Goal: Task Accomplishment & Management: Manage account settings

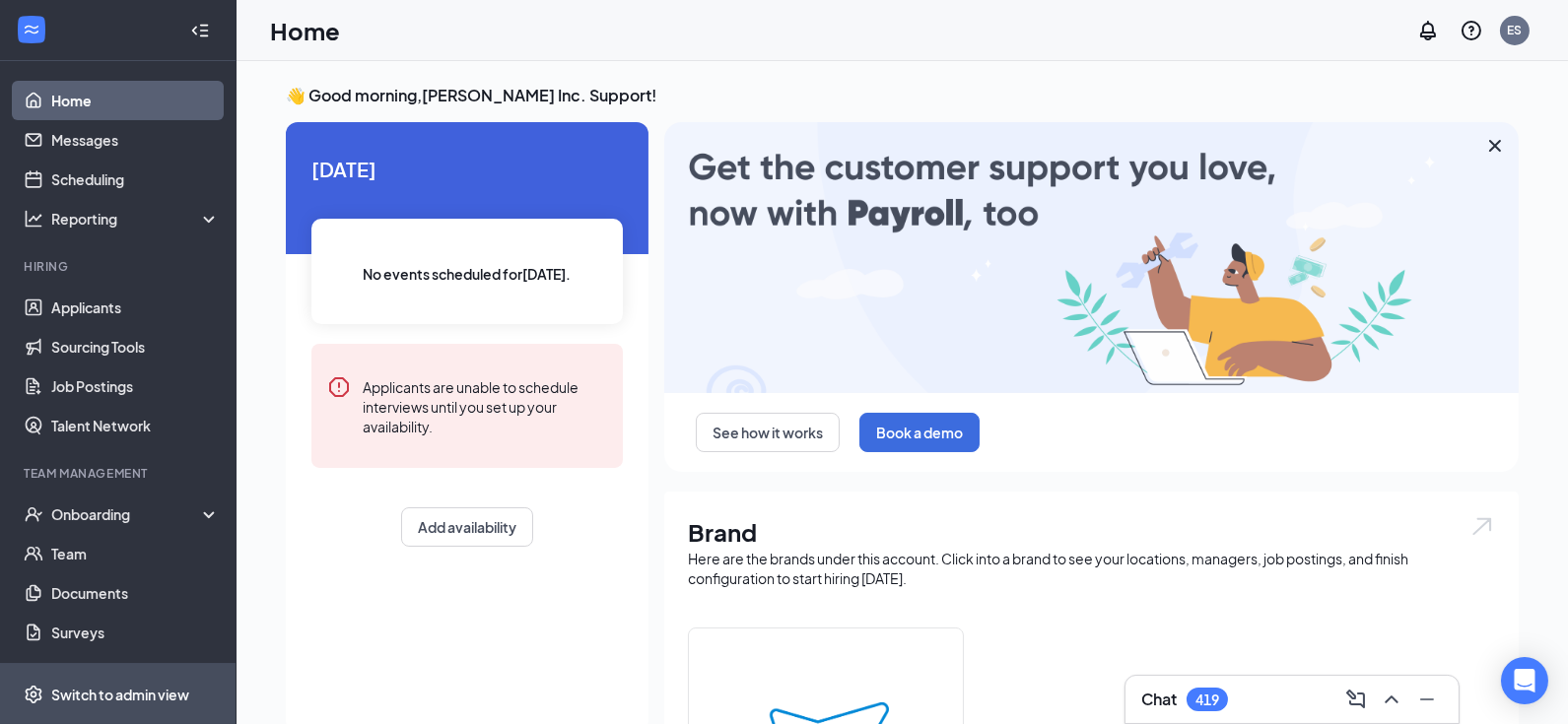
click at [128, 688] on div "Switch to admin view" at bounding box center [120, 694] width 138 height 20
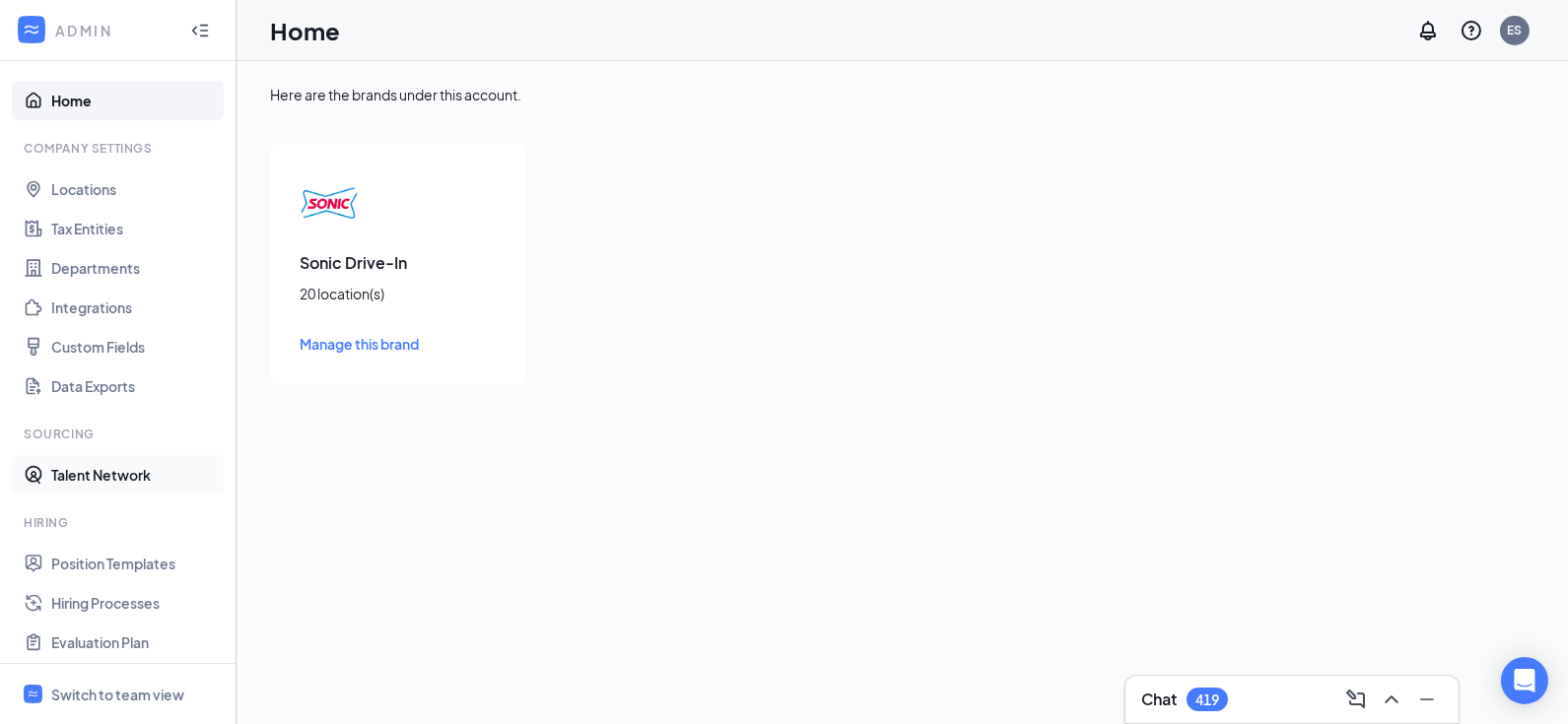
scroll to position [262, 0]
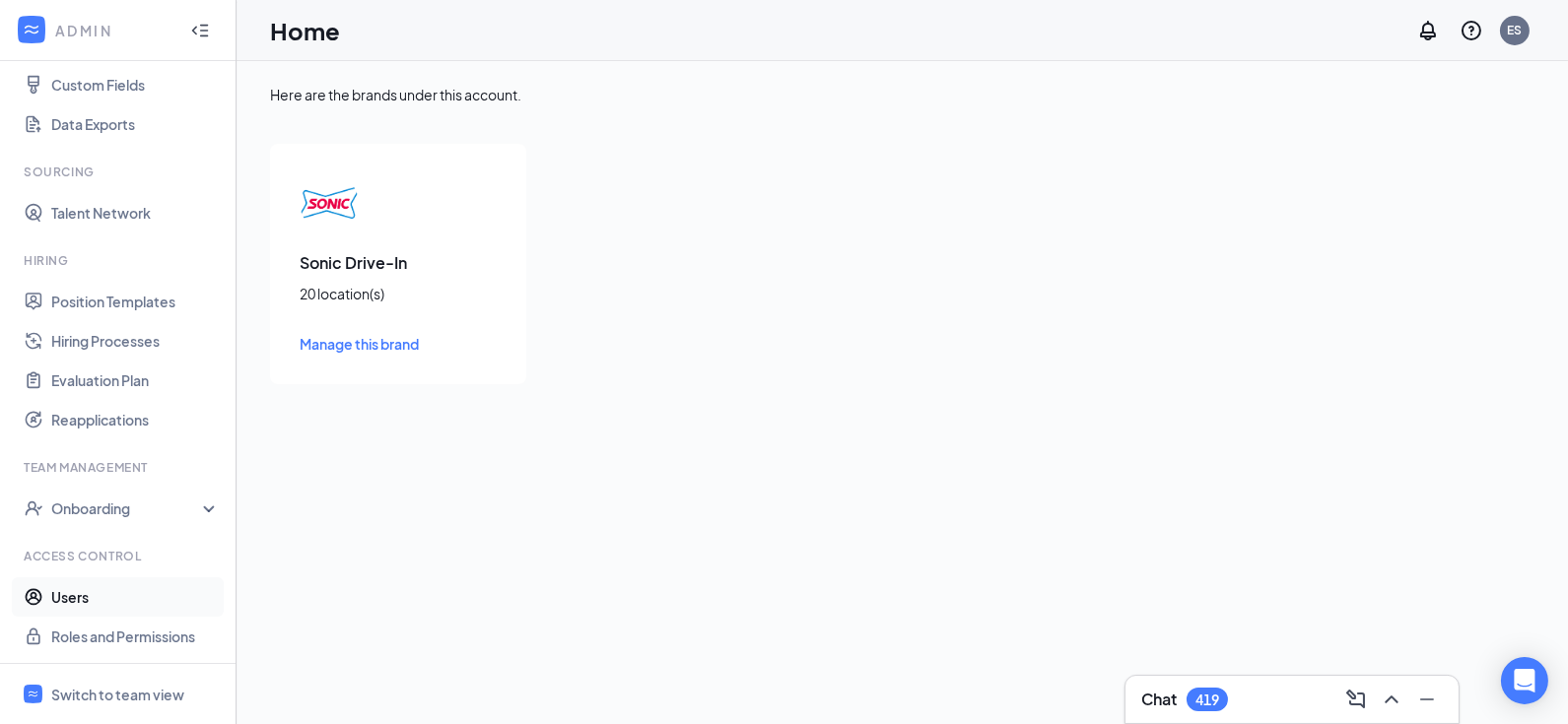
click at [103, 595] on link "Users" at bounding box center [136, 597] width 169 height 40
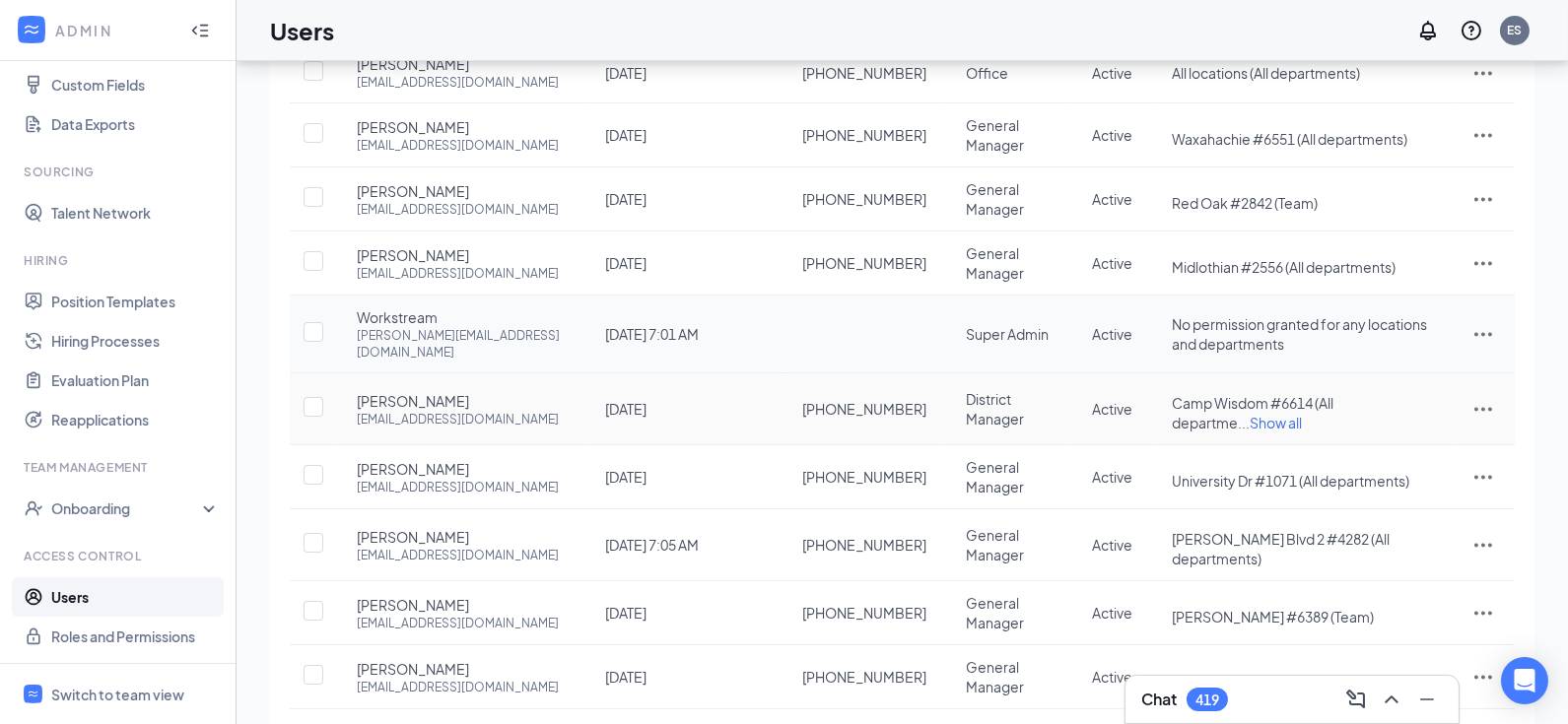
scroll to position [277, 0]
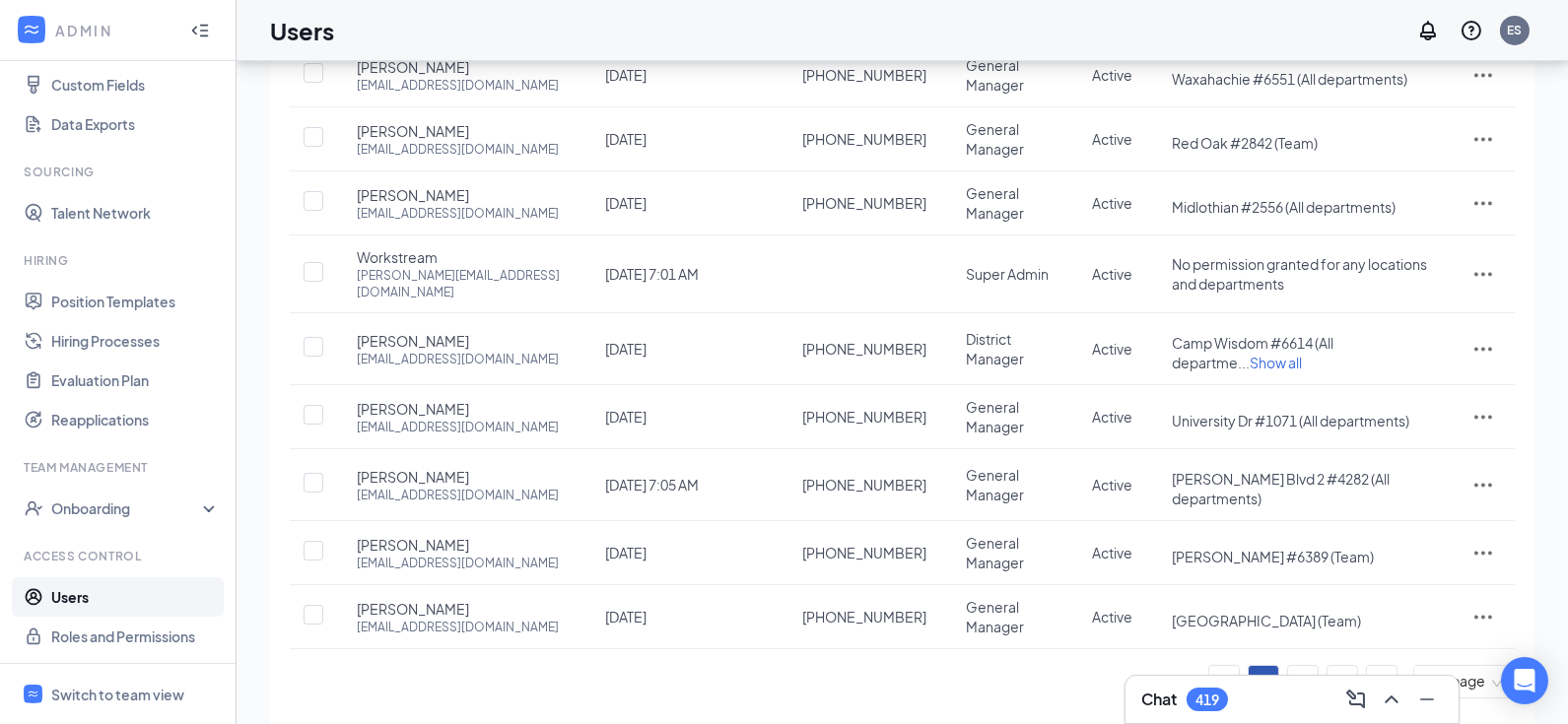
click at [1454, 665] on span "10 / page" at bounding box center [1464, 681] width 78 height 32
click at [1442, 622] on div "100 / page" at bounding box center [1465, 633] width 70 height 22
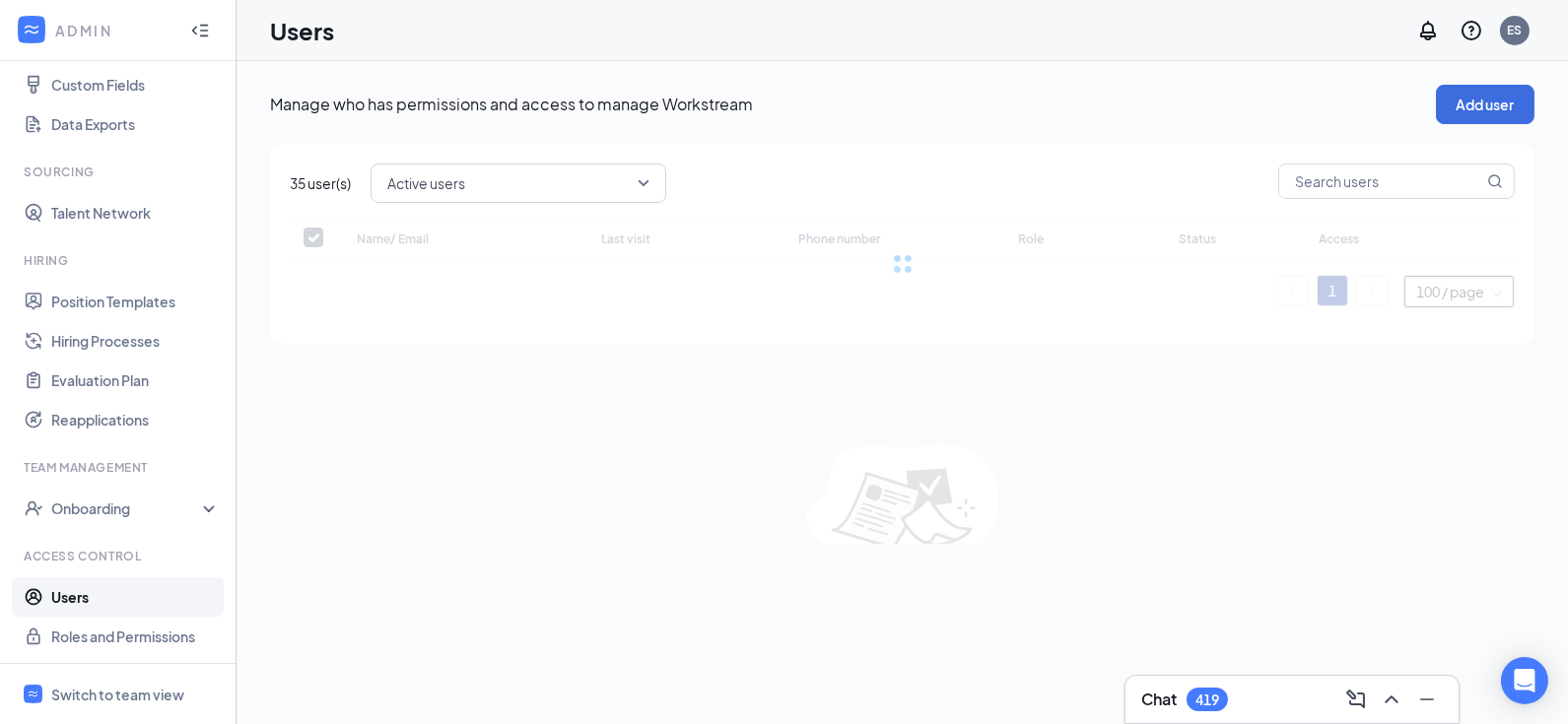
checkbox input "false"
